Goal: Transaction & Acquisition: Book appointment/travel/reservation

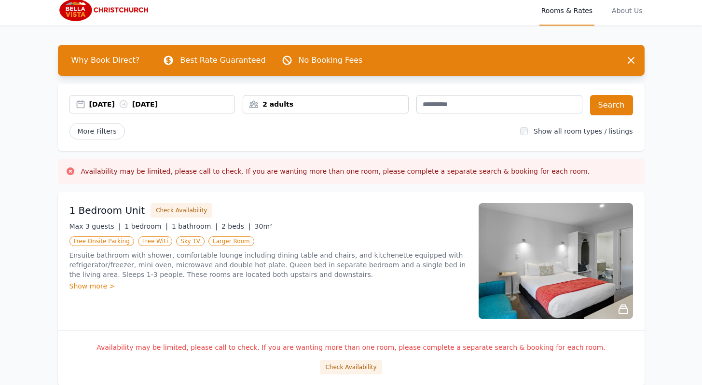
scroll to position [29, 0]
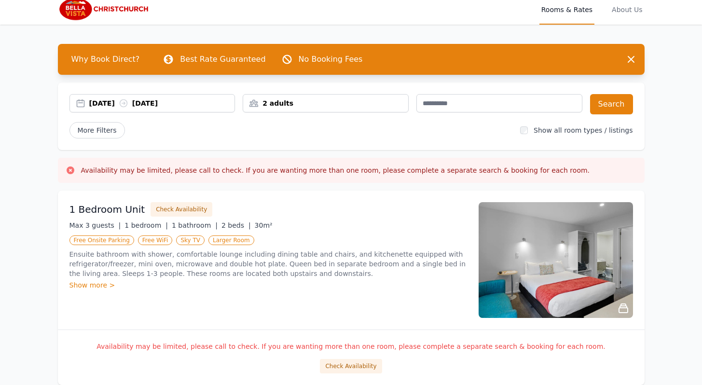
click at [302, 274] on p "Ensuite bathroom with shower, comfortable lounge including dining table and cha…" at bounding box center [269, 264] width 398 height 29
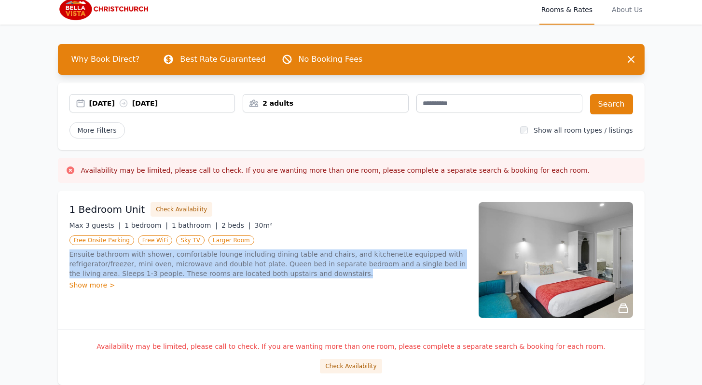
drag, startPoint x: 318, startPoint y: 275, endPoint x: 68, endPoint y: 257, distance: 250.7
click at [68, 257] on div "1 Bedroom Unit Check Availability Max 3 guests | 1 bedroom | 1 bathroom | 2 bed…" at bounding box center [351, 260] width 587 height 139
copy p "Ensuite bathroom with shower, comfortable lounge including dining table and cha…"
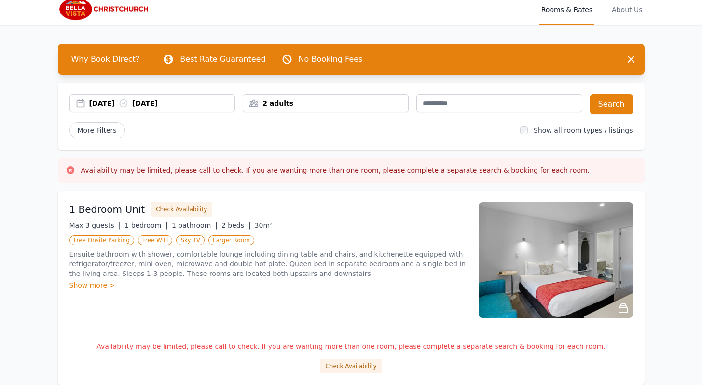
click at [190, 286] on div "Show more >" at bounding box center [269, 285] width 398 height 10
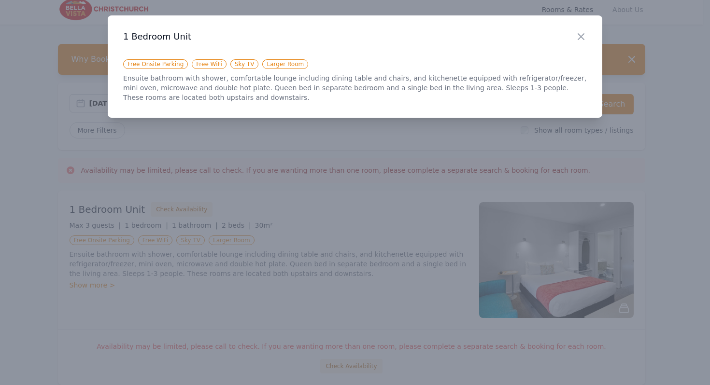
click at [211, 97] on p "Ensuite bathroom with shower, comfortable lounge including dining table and cha…" at bounding box center [354, 87] width 463 height 29
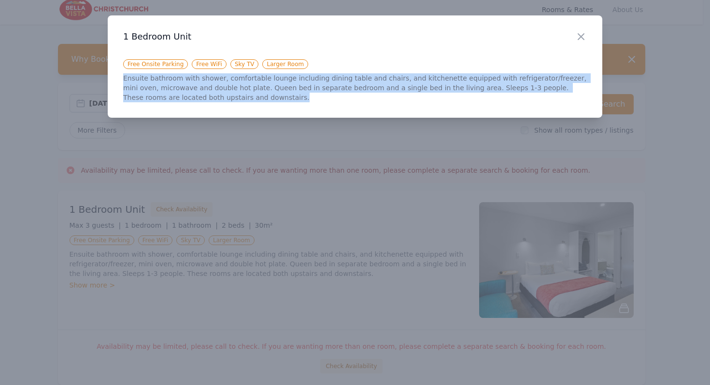
drag, startPoint x: 224, startPoint y: 94, endPoint x: 115, endPoint y: 77, distance: 109.5
click at [116, 77] on div "Close 1 Bedroom Unit Free Onsite Parking Free WiFi Sky TV Larger Room Ensuite b…" at bounding box center [355, 66] width 494 height 102
copy p "Ensuite bathroom with shower, comfortable lounge including dining table and cha…"
click at [519, 33] on icon "button" at bounding box center [581, 37] width 12 height 12
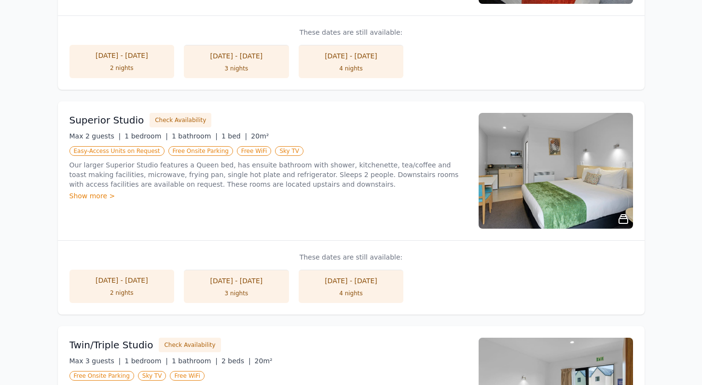
scroll to position [959, 0]
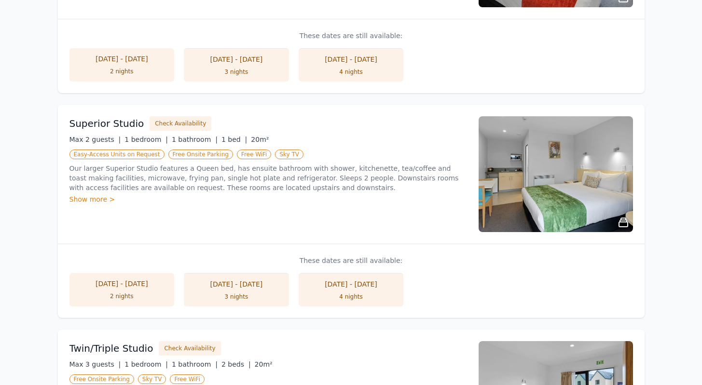
click at [126, 178] on p "Our larger Superior Studio features a Queen bed, has ensuite bathroom with show…" at bounding box center [269, 178] width 398 height 29
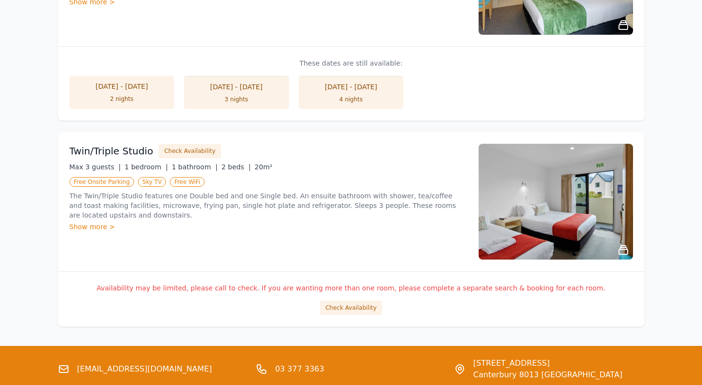
scroll to position [1156, 0]
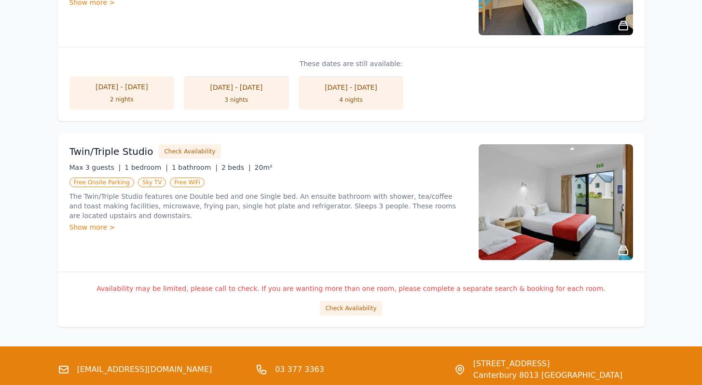
click at [110, 149] on h3 "Twin/Triple Studio" at bounding box center [112, 152] width 84 height 14
click at [377, 203] on p "The Twin/Triple Studio features one Double bed and one Single bed. An ensuite b…" at bounding box center [269, 206] width 398 height 29
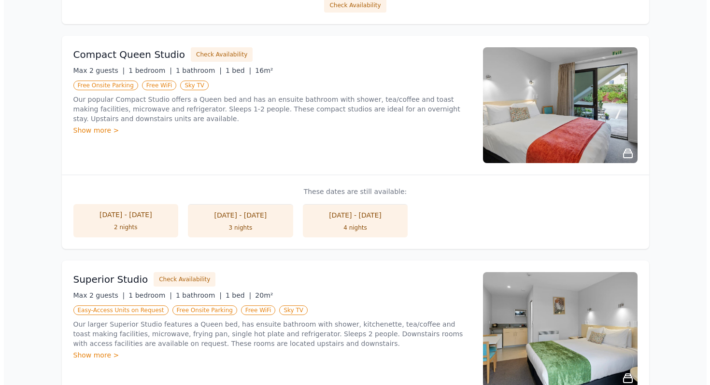
scroll to position [717, 0]
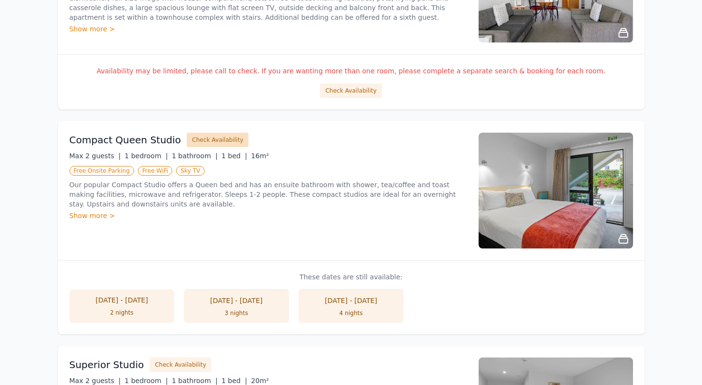
click at [204, 138] on button "Check Availability" at bounding box center [218, 140] width 62 height 14
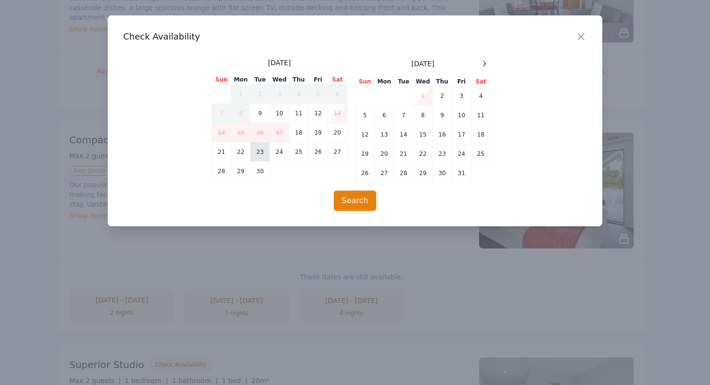
click at [254, 154] on td "23" at bounding box center [260, 151] width 19 height 19
click at [296, 154] on td "25" at bounding box center [298, 151] width 19 height 19
click at [356, 206] on button "Search" at bounding box center [355, 201] width 43 height 20
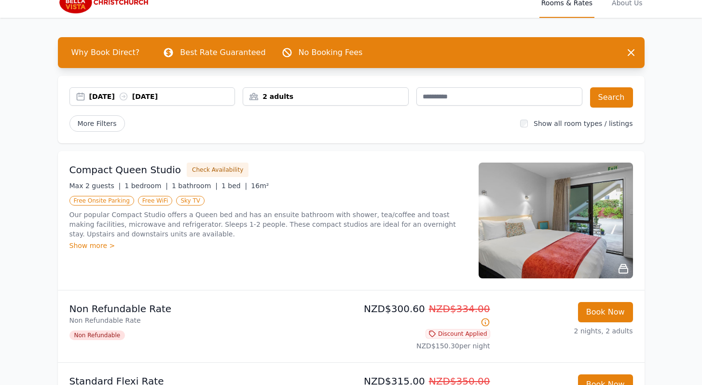
scroll to position [38, 0]
